Goal: Task Accomplishment & Management: Manage account settings

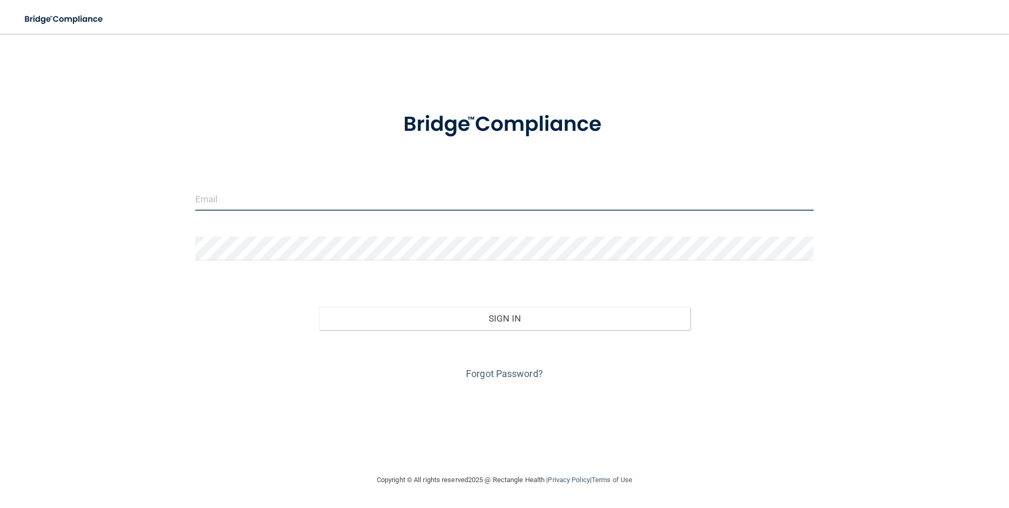
click at [462, 190] on input "email" at bounding box center [504, 199] width 619 height 24
type input "[PERSON_NAME][EMAIL_ADDRESS][DOMAIN_NAME]"
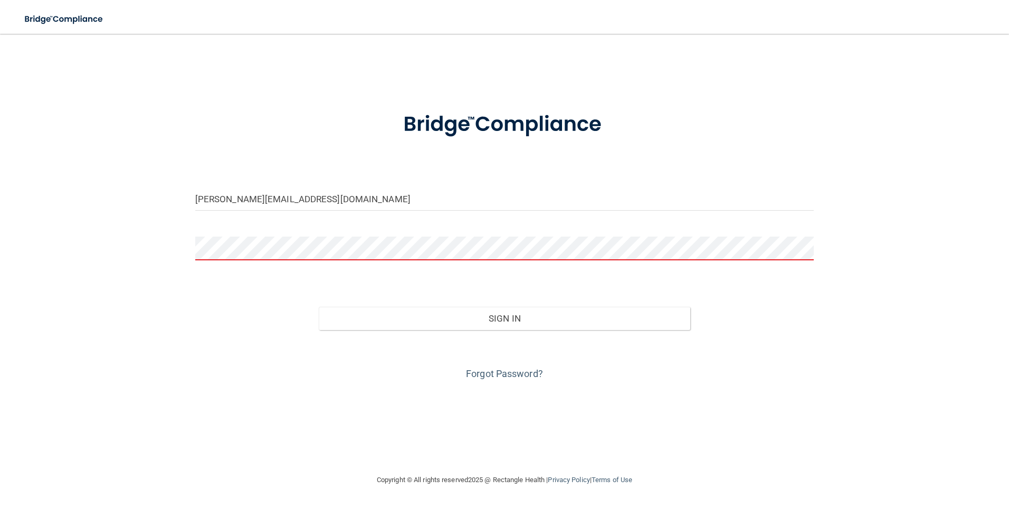
click at [430, 351] on div "Forgot Password?" at bounding box center [504, 356] width 635 height 53
